Goal: Understand process/instructions

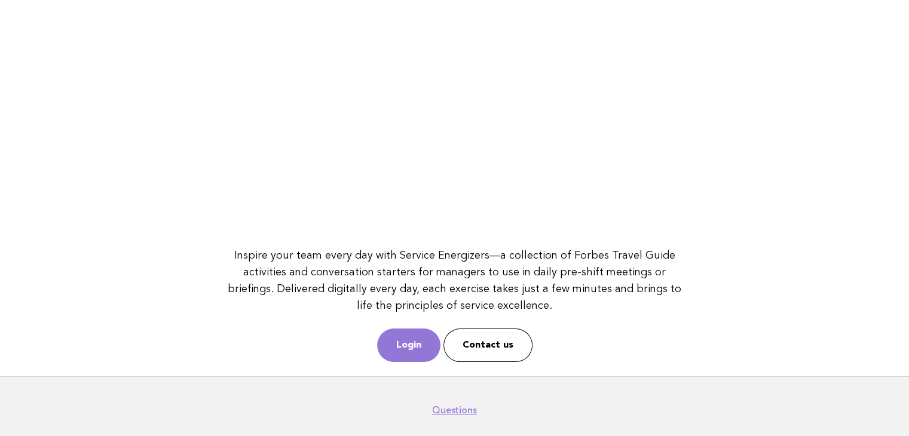
scroll to position [154, 0]
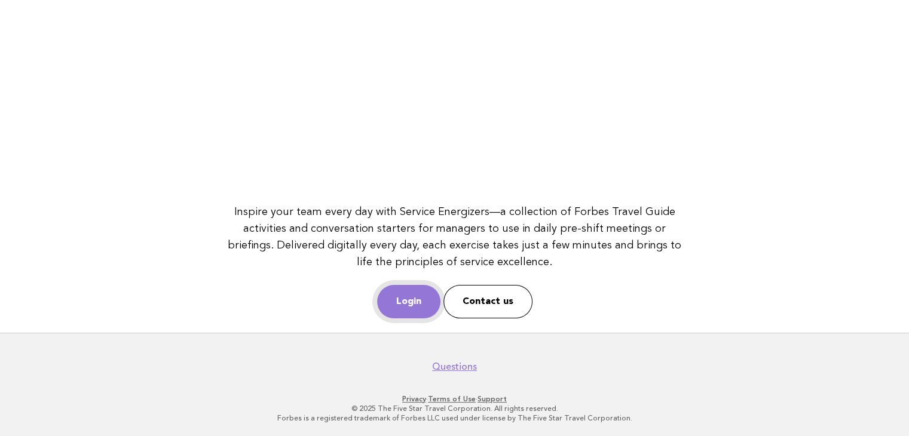
click at [410, 295] on link "Login" at bounding box center [408, 301] width 63 height 33
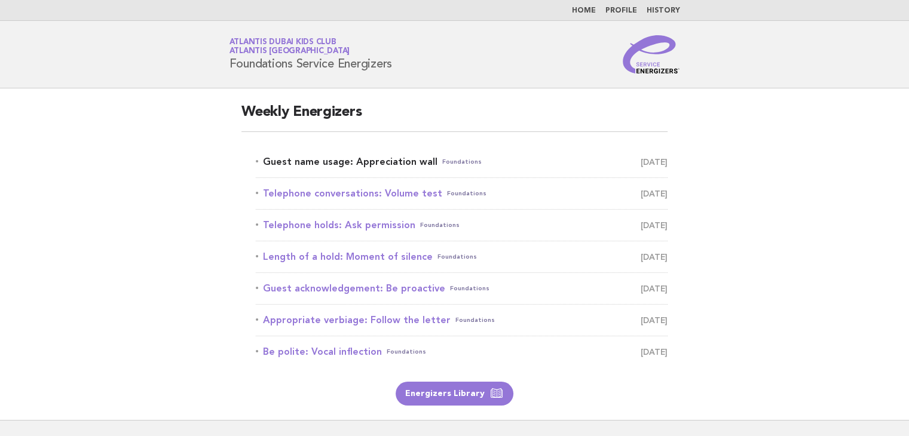
click at [320, 166] on link "Guest name usage: Appreciation wall Foundations August 18" at bounding box center [462, 162] width 412 height 17
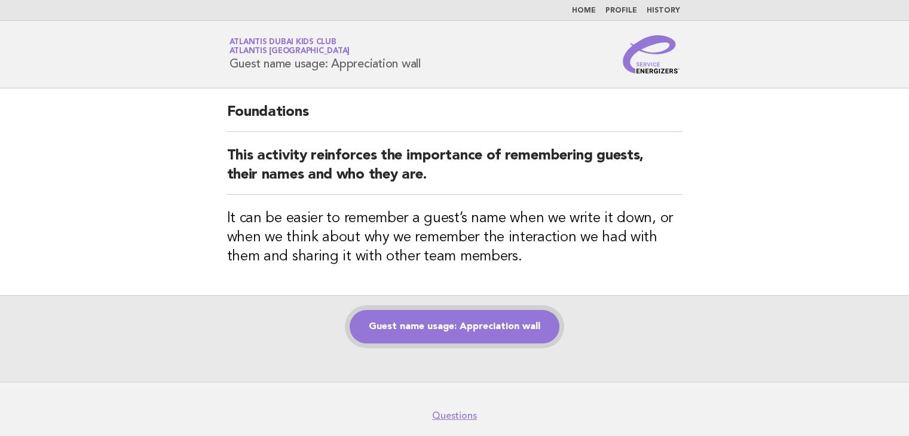
click at [412, 330] on link "Guest name usage: Appreciation wall" at bounding box center [455, 326] width 210 height 33
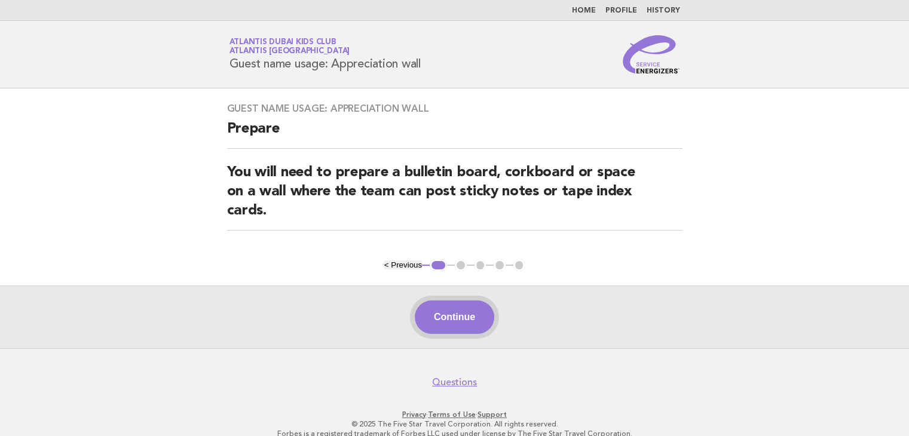
click at [457, 314] on button "Continue" at bounding box center [454, 317] width 79 height 33
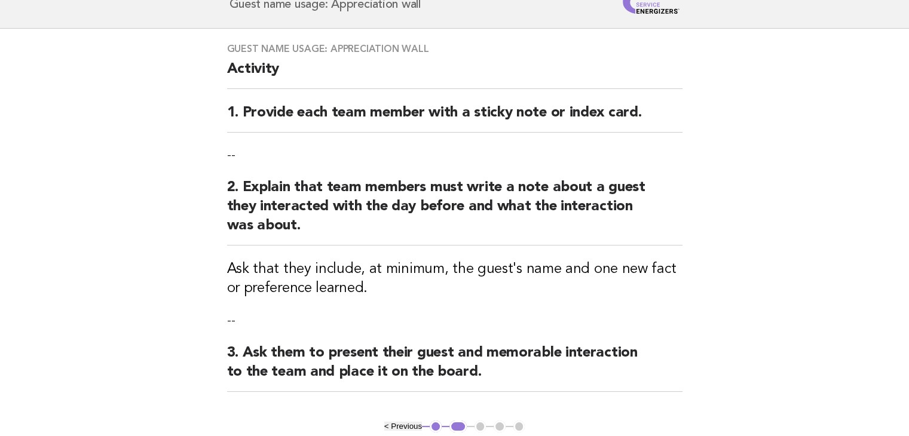
scroll to position [120, 0]
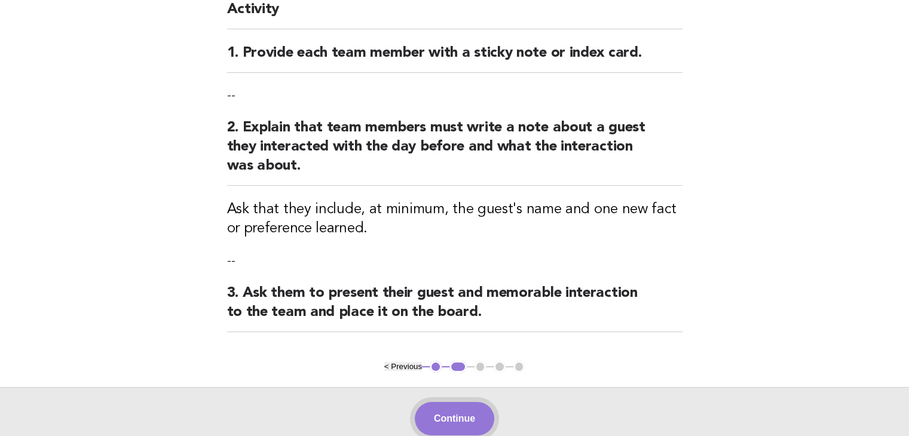
click at [436, 417] on button "Continue" at bounding box center [454, 418] width 79 height 33
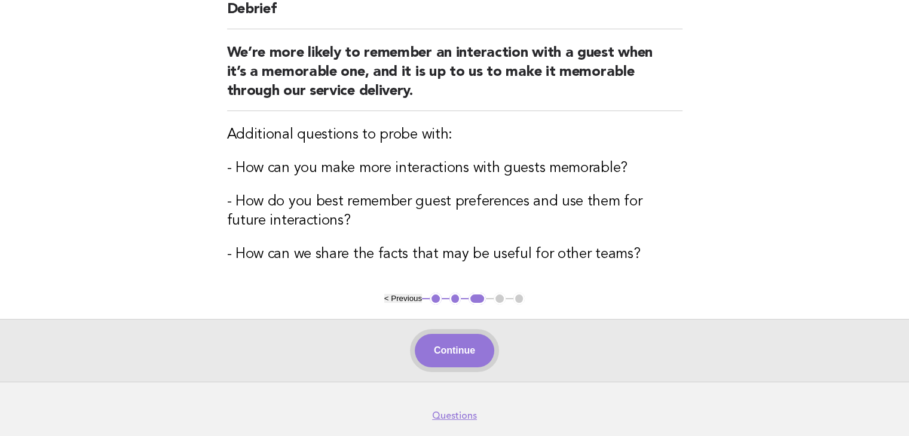
click at [430, 351] on button "Continue" at bounding box center [454, 350] width 79 height 33
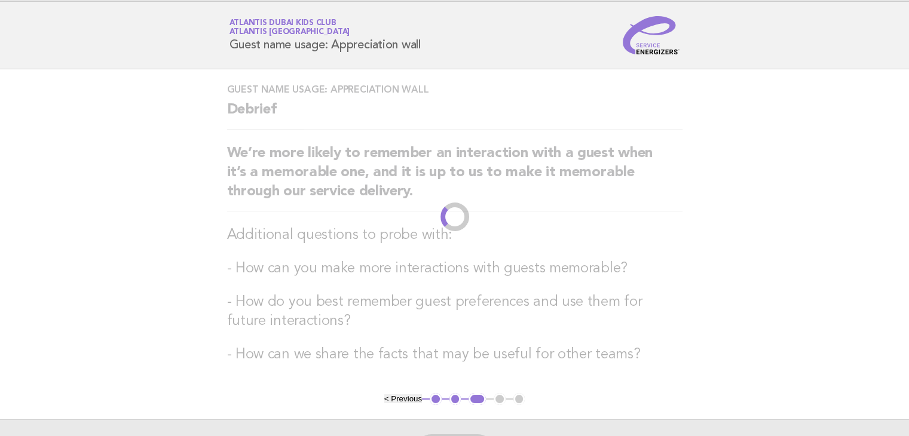
scroll to position [0, 0]
